Goal: Transaction & Acquisition: Obtain resource

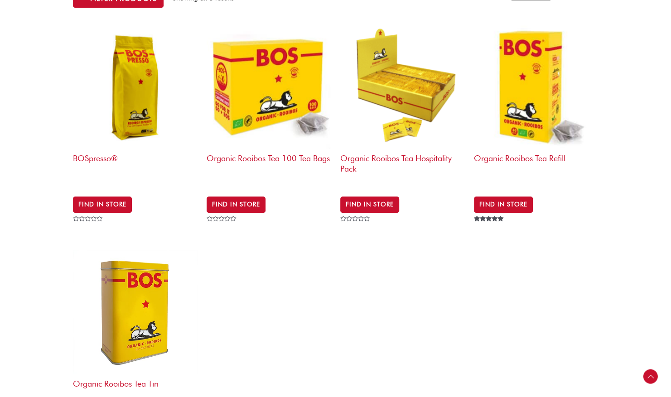
scroll to position [317, 0]
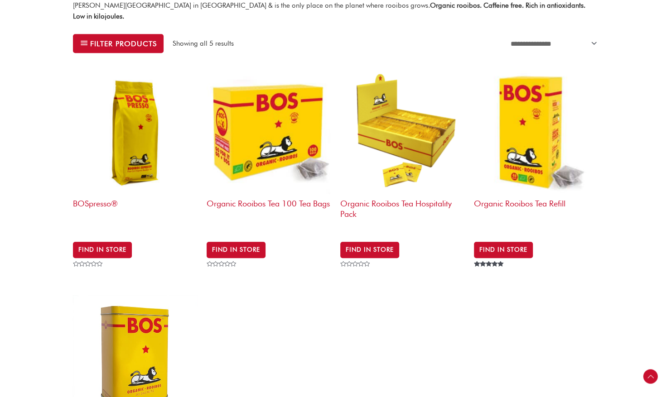
click at [252, 128] on img at bounding box center [268, 132] width 125 height 125
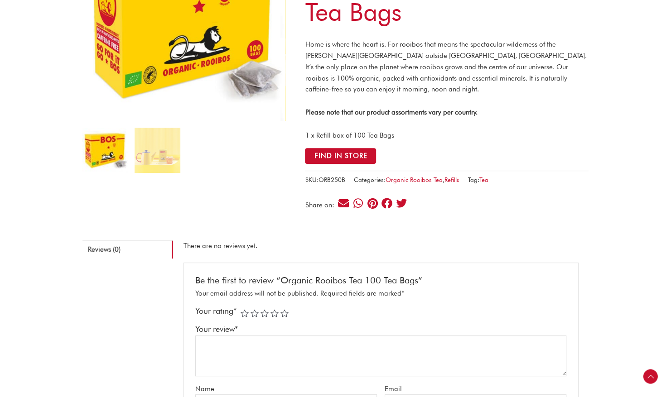
scroll to position [181, 0]
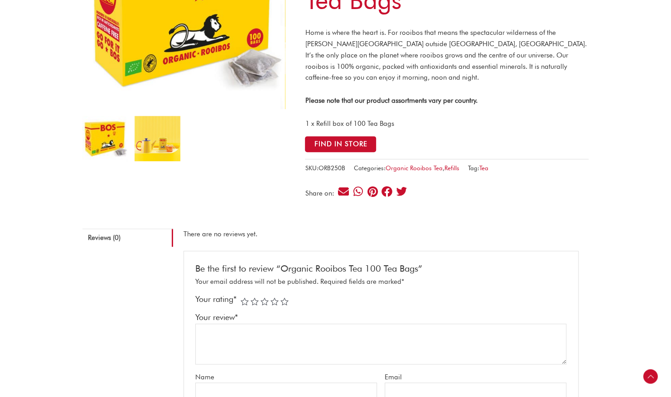
click at [148, 122] on img at bounding box center [156, 138] width 45 height 45
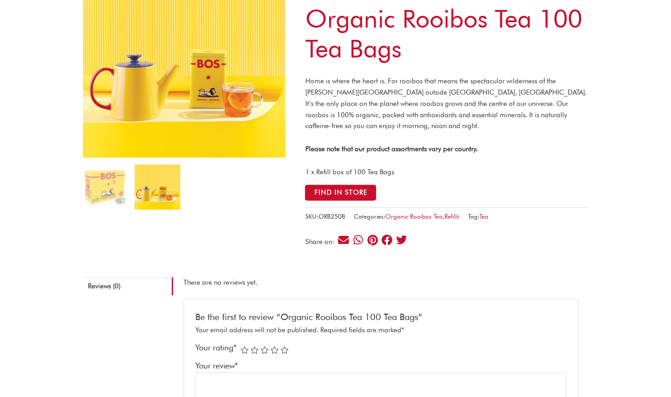
scroll to position [91, 0]
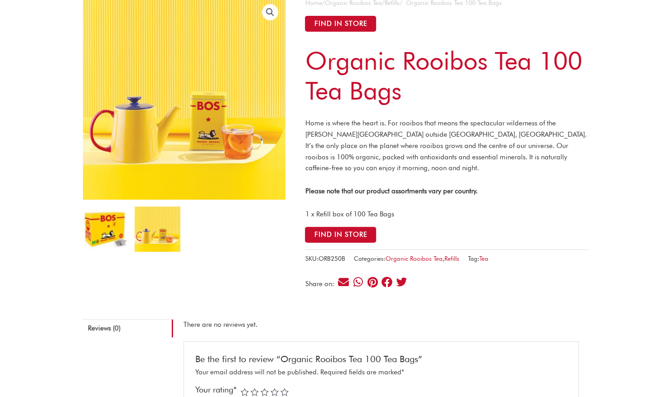
click at [104, 220] on img at bounding box center [104, 228] width 45 height 45
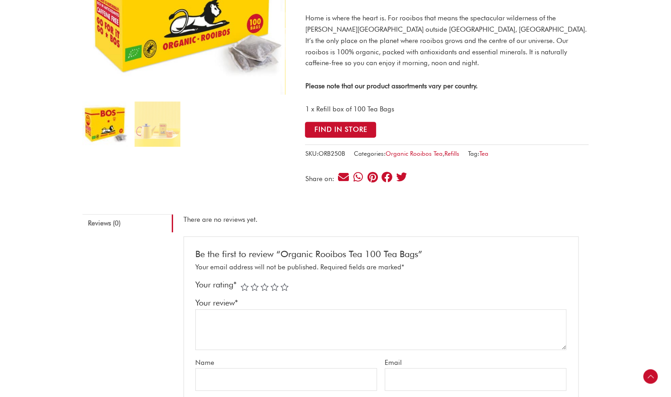
scroll to position [181, 0]
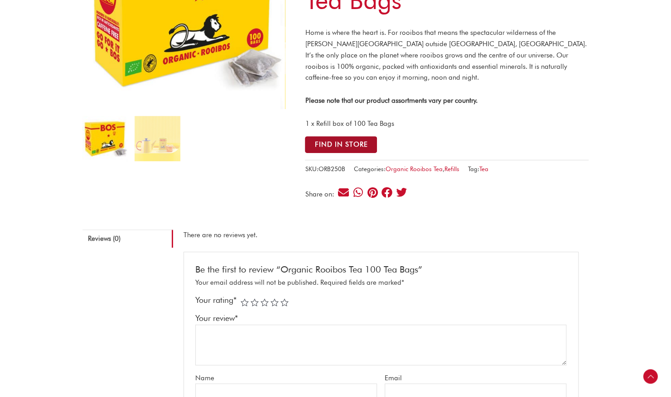
click at [320, 142] on button "Find in Store" at bounding box center [341, 144] width 72 height 17
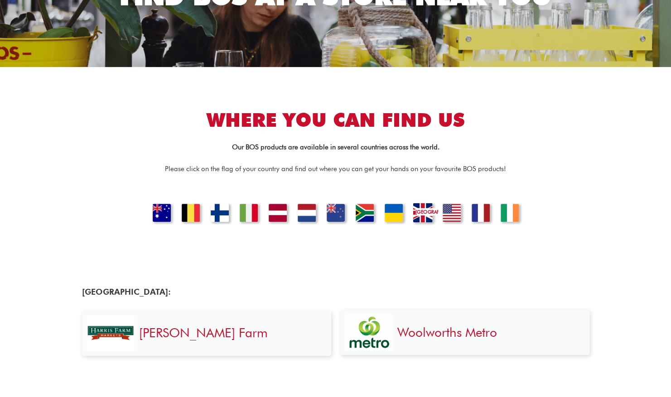
click at [425, 214] on link "[GEOGRAPHIC_DATA]" at bounding box center [422, 214] width 31 height 22
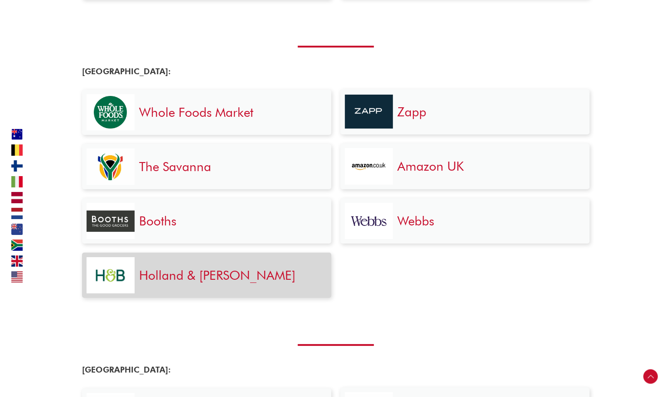
scroll to position [1879, 0]
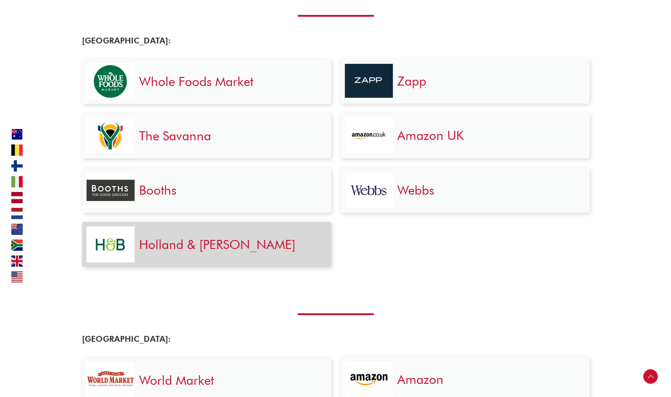
click at [201, 238] on link "Holland & [PERSON_NAME]" at bounding box center [217, 244] width 156 height 15
